Goal: Obtain resource: Download file/media

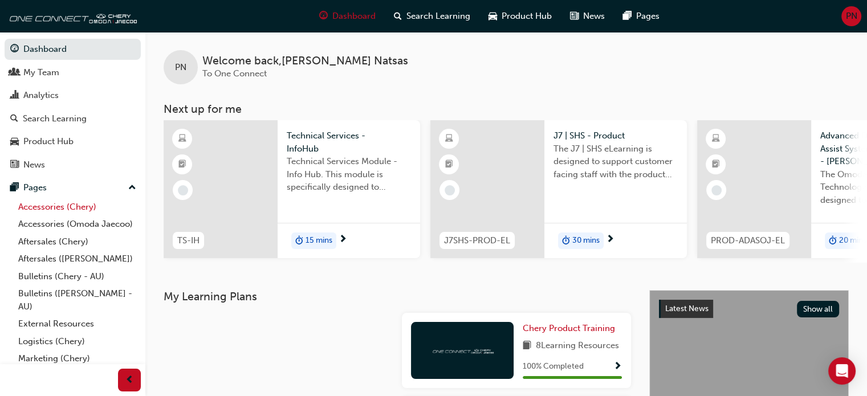
click at [56, 206] on link "Accessories (Chery)" at bounding box center [77, 207] width 127 height 18
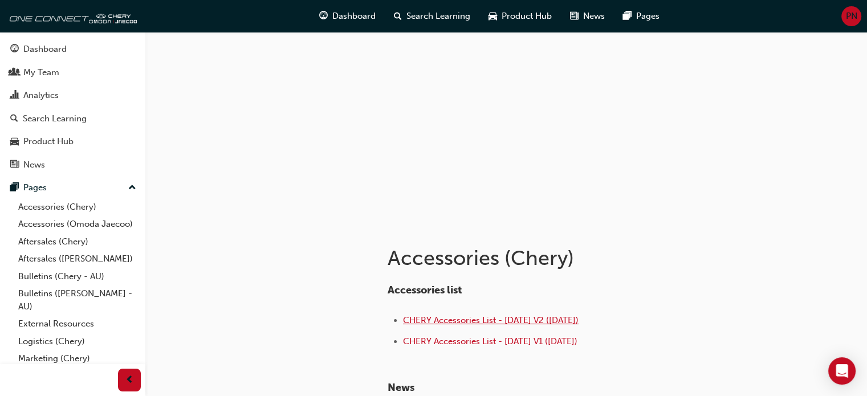
scroll to position [57, 0]
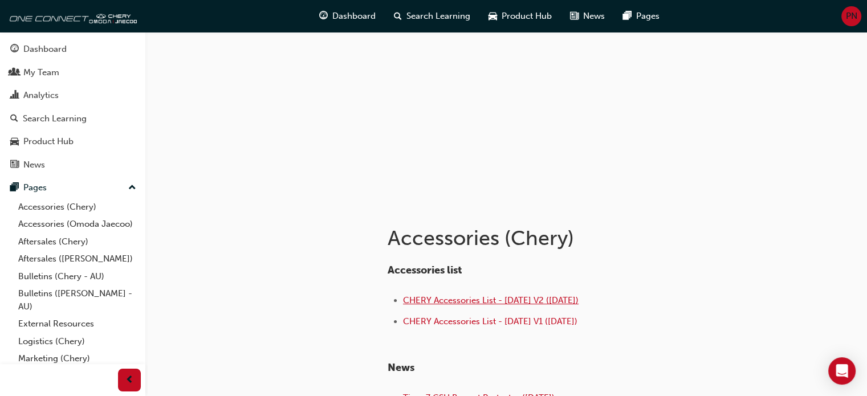
click at [514, 296] on span "CHERY Accessories List - [DATE] V2 ([DATE])" at bounding box center [491, 300] width 176 height 10
